Goal: Information Seeking & Learning: Learn about a topic

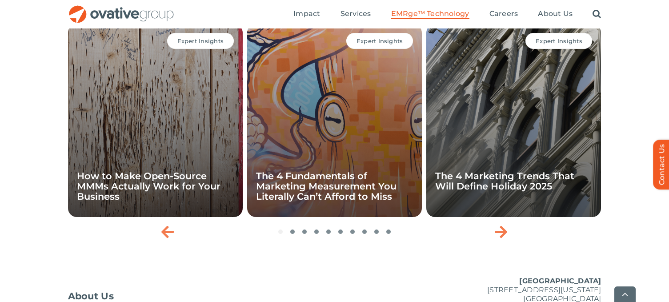
scroll to position [3088, 0]
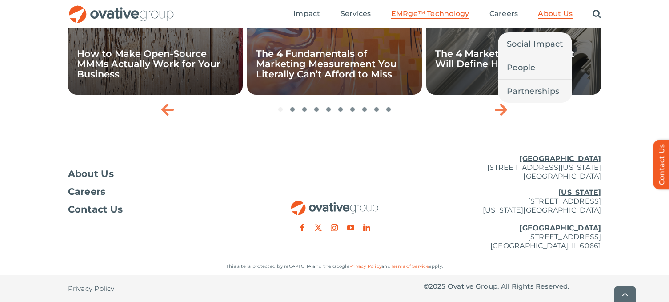
click at [558, 14] on span "About Us" at bounding box center [555, 13] width 35 height 9
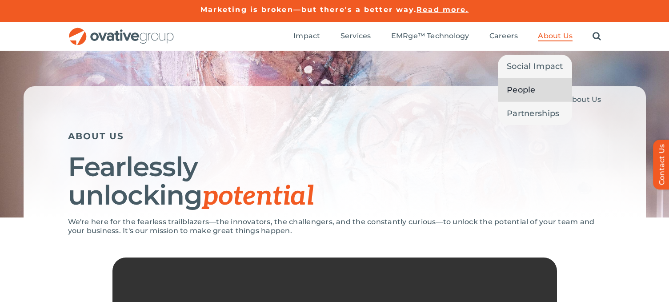
click at [540, 89] on link "People" at bounding box center [535, 89] width 74 height 23
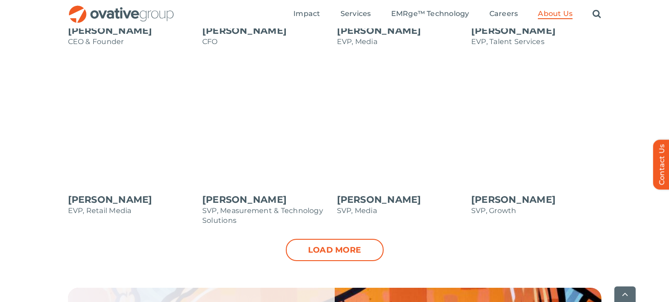
scroll to position [934, 0]
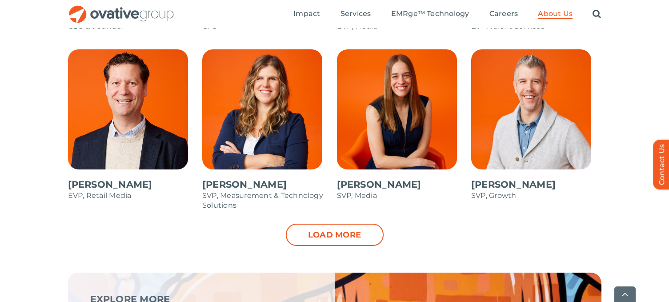
click at [341, 236] on link "Load more" at bounding box center [335, 235] width 98 height 22
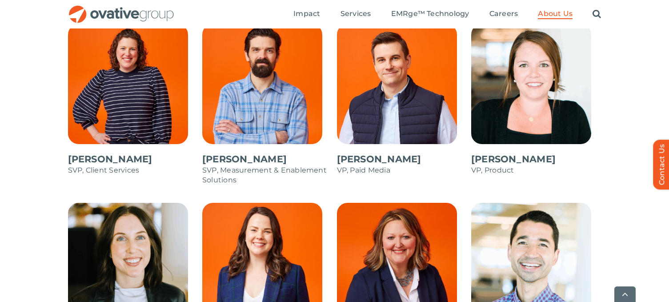
scroll to position [1226, 0]
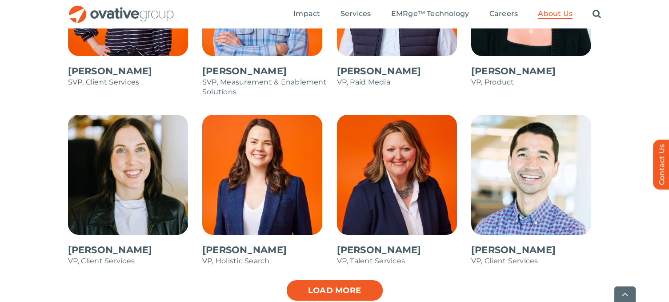
click at [331, 290] on link "Load more" at bounding box center [335, 290] width 98 height 22
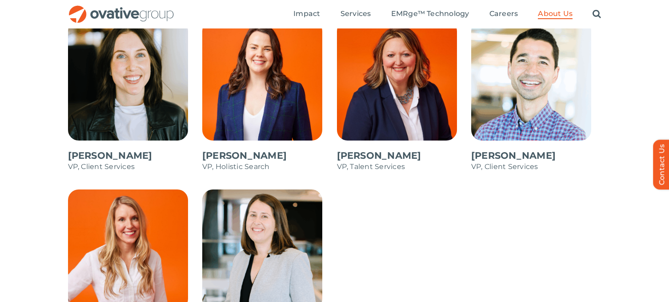
scroll to position [1307, 0]
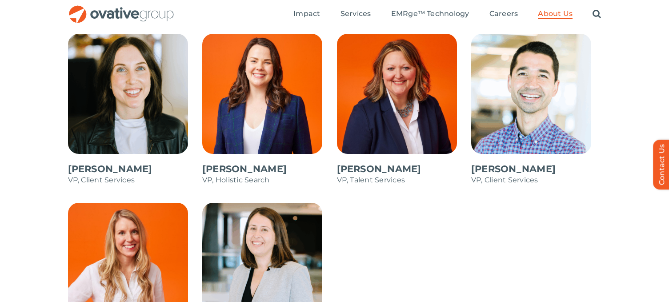
click at [133, 126] on span at bounding box center [133, 114] width 130 height 160
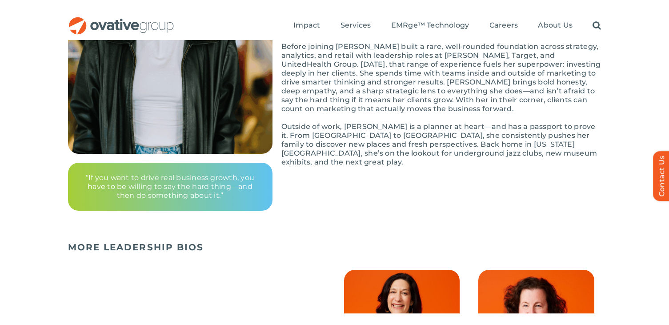
scroll to position [160, 0]
